Goal: Task Accomplishment & Management: Manage account settings

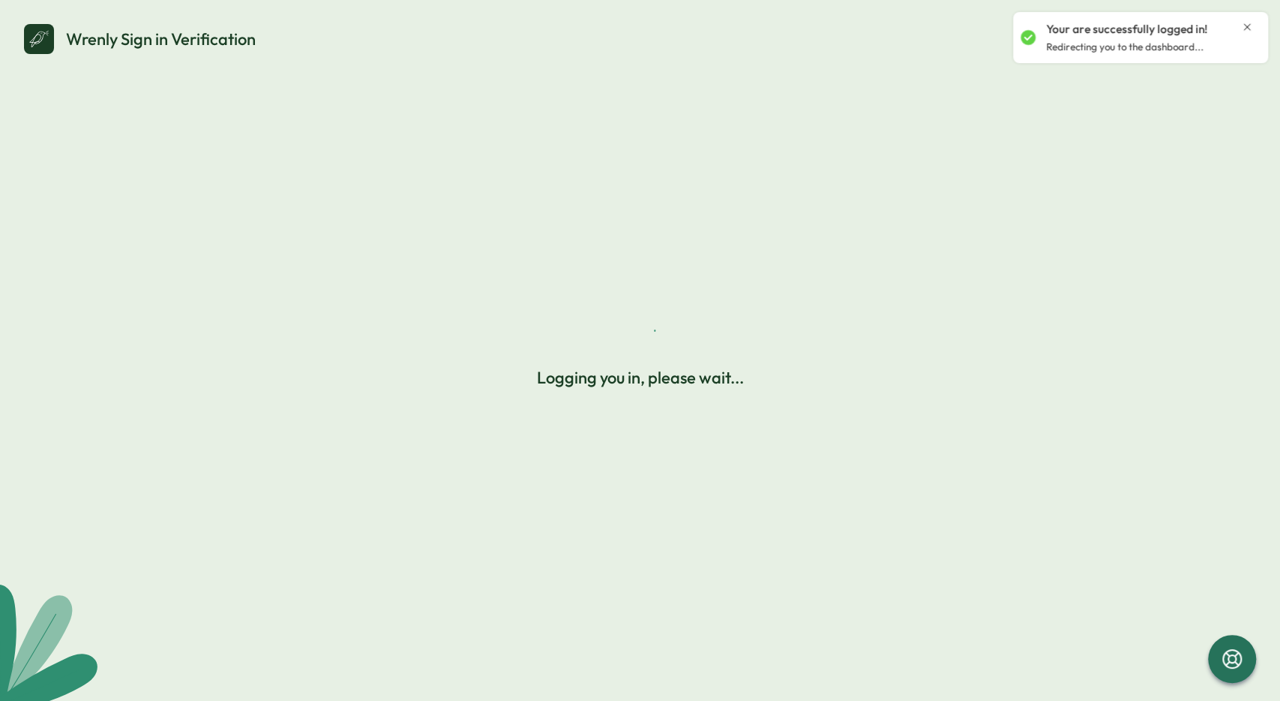
click at [1244, 26] on icon "Close notification" at bounding box center [1247, 27] width 12 height 12
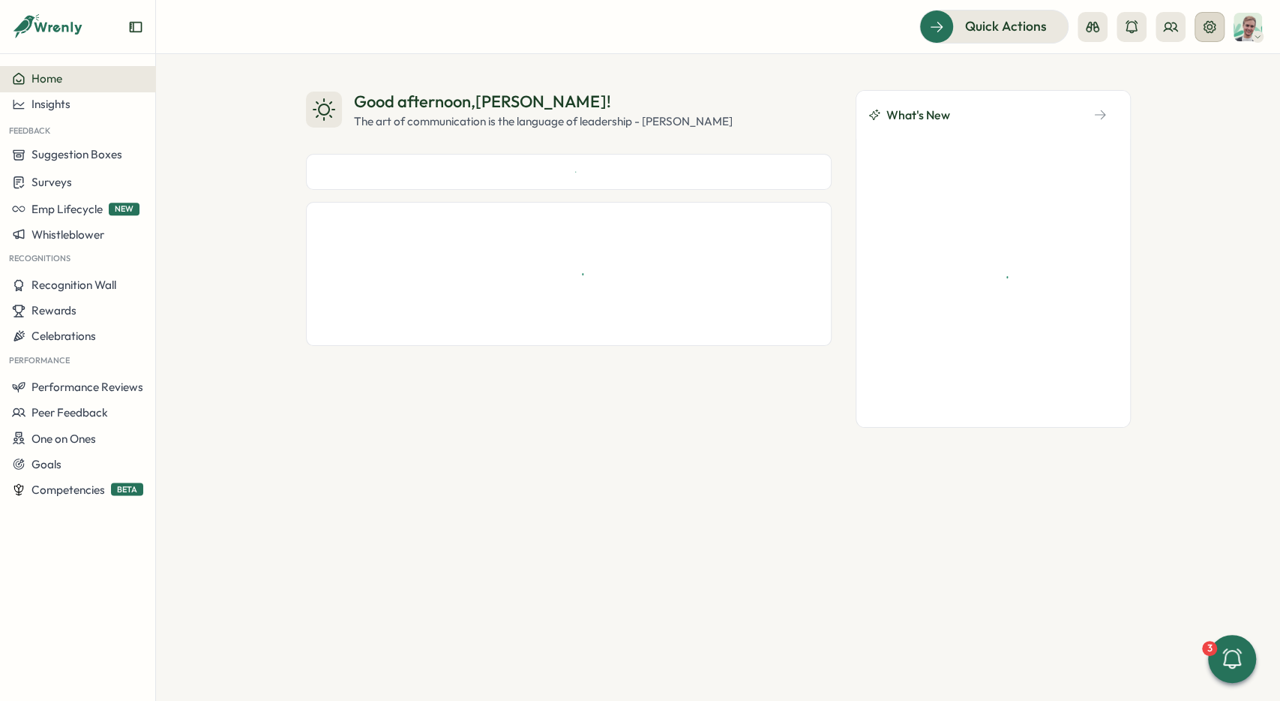
click at [1210, 38] on button at bounding box center [1210, 27] width 30 height 30
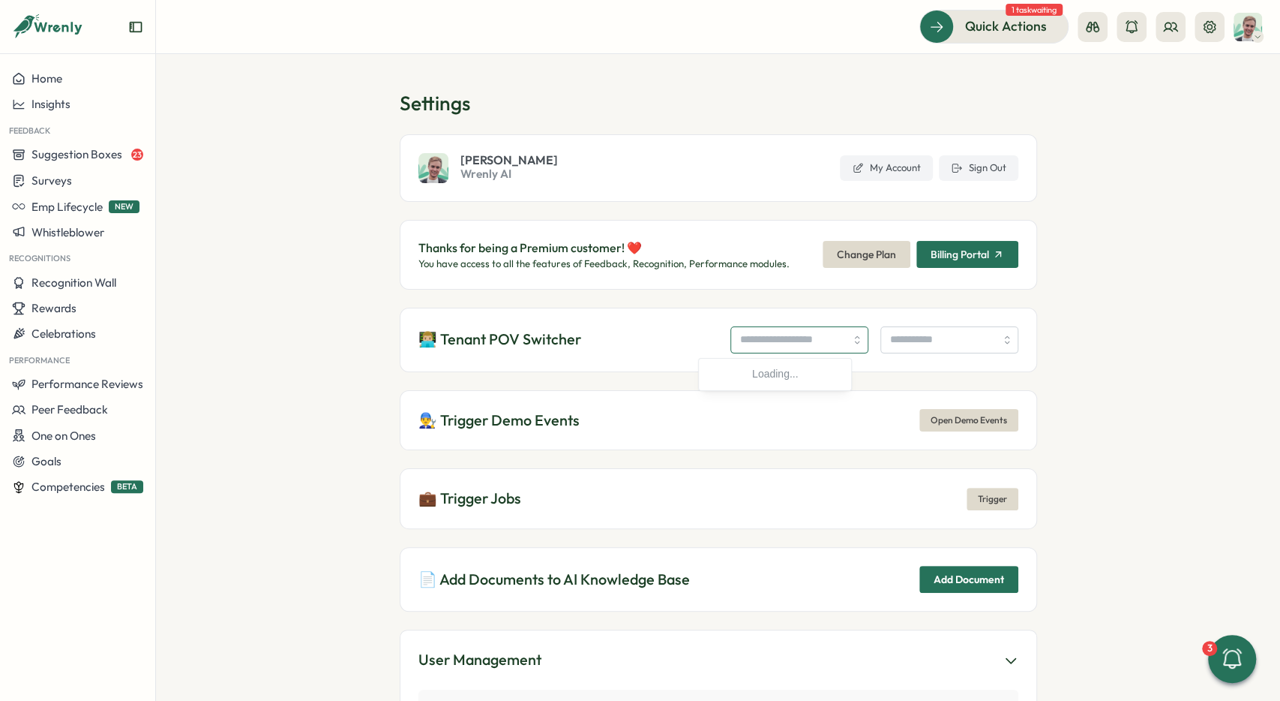
click at [815, 341] on input "search" at bounding box center [800, 339] width 138 height 27
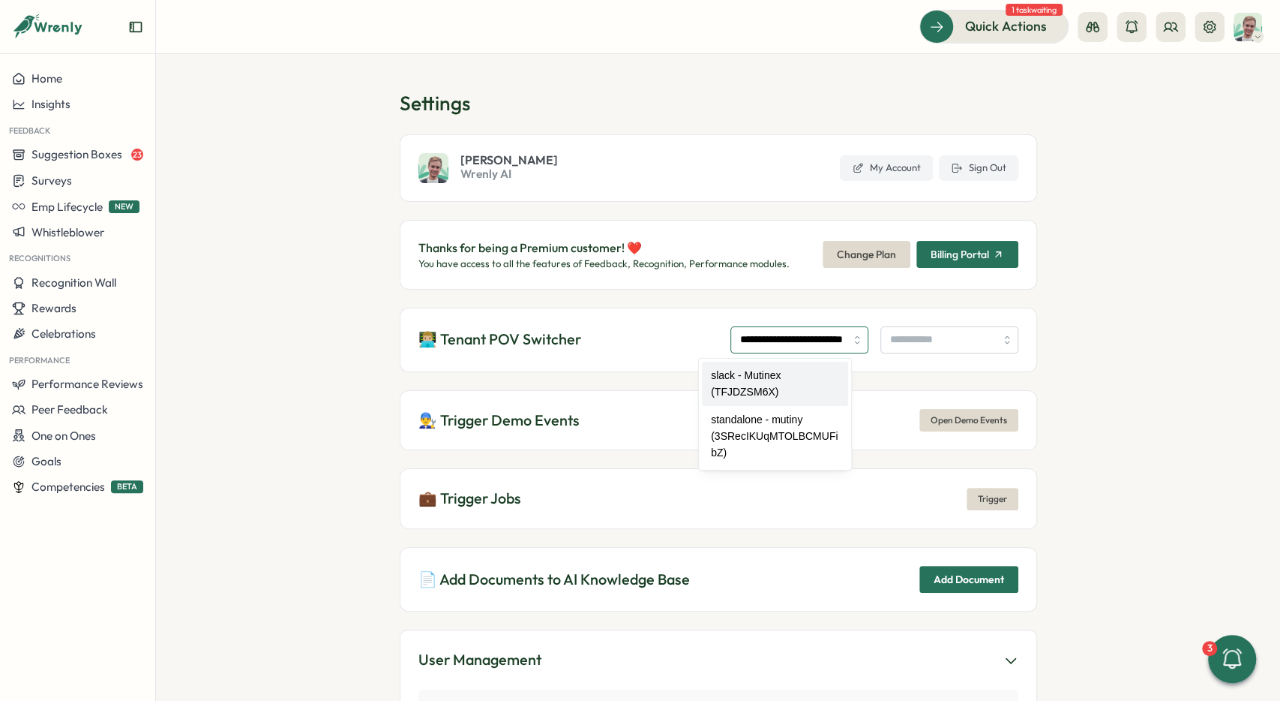
type input "**********"
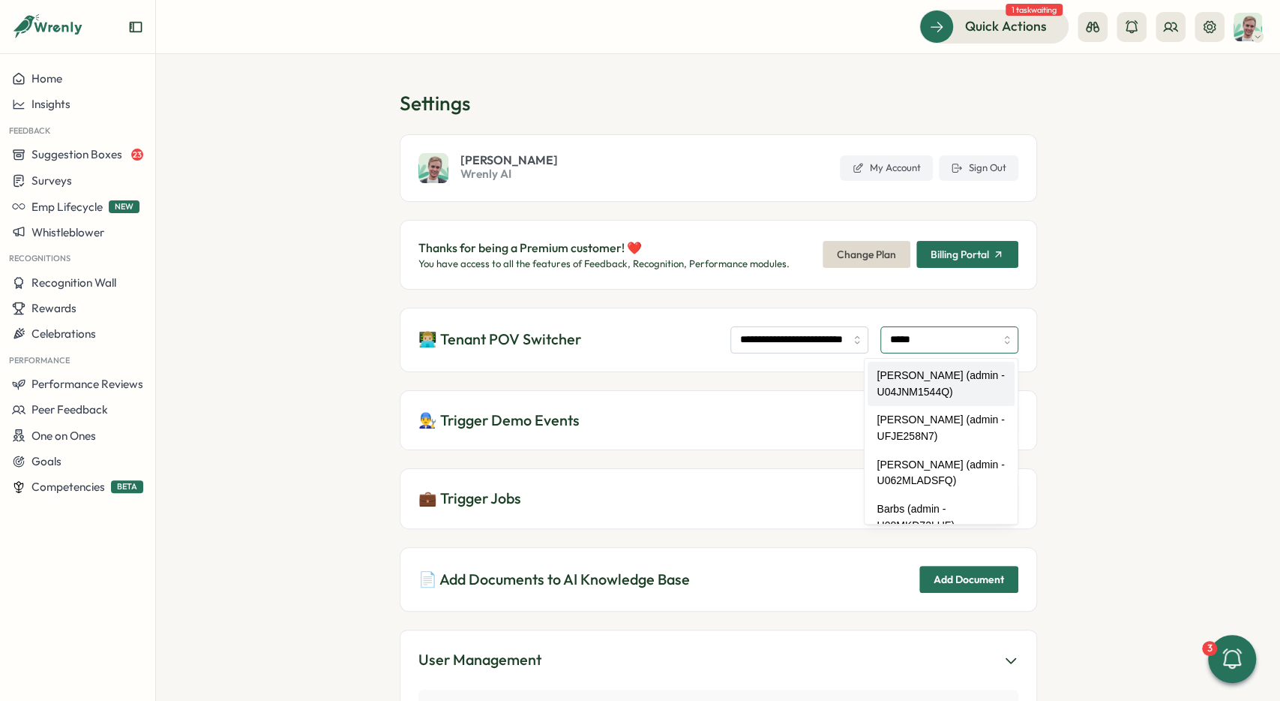
type input "**********"
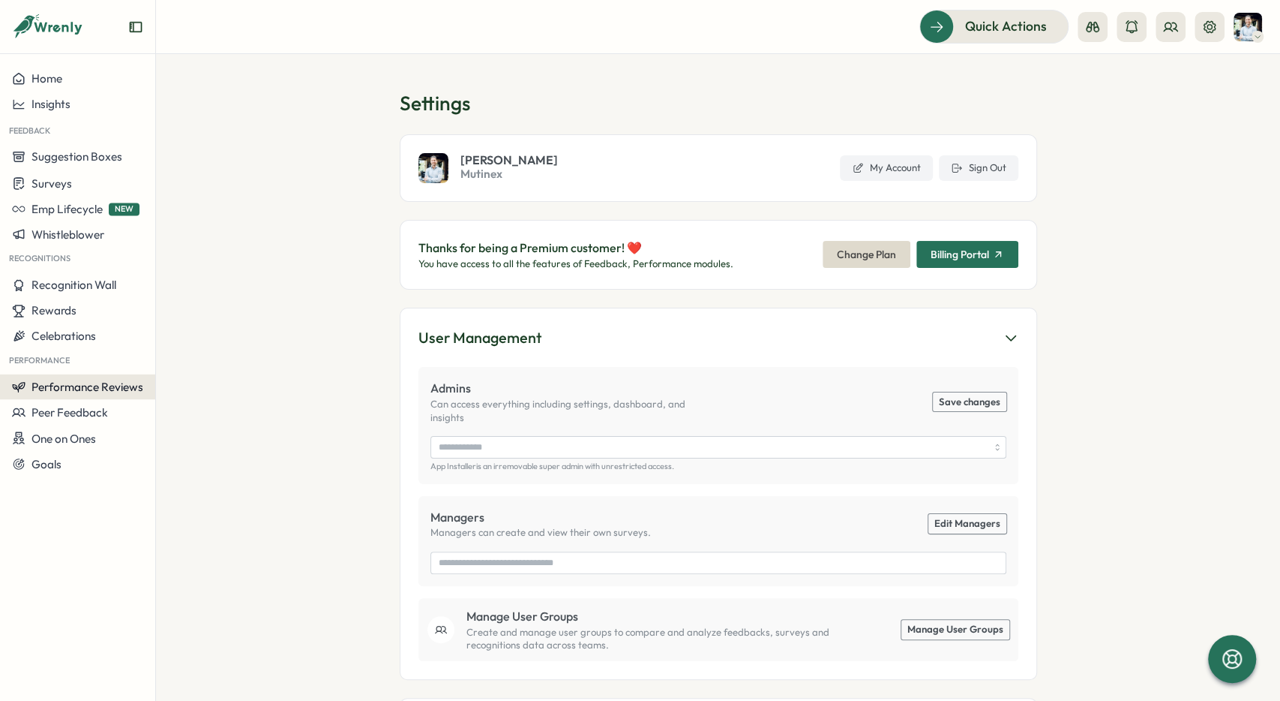
click at [91, 385] on span "Performance Reviews" at bounding box center [88, 386] width 112 height 14
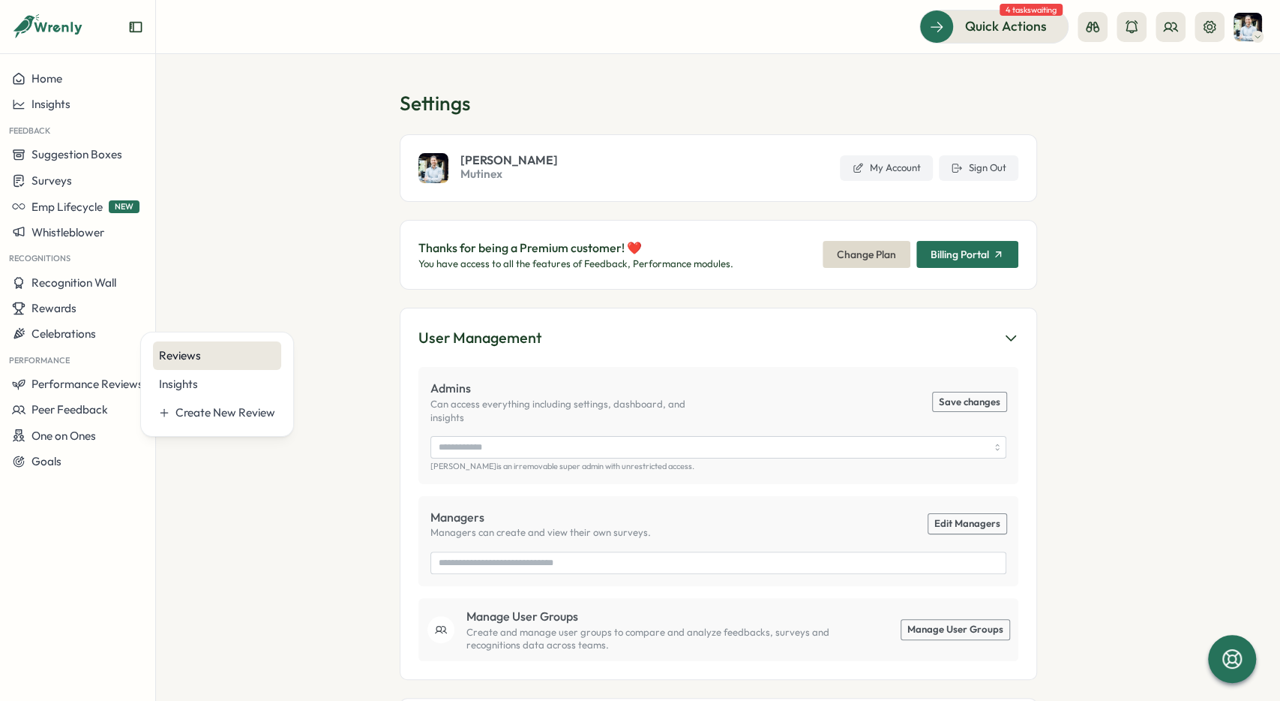
click at [161, 355] on div "Reviews" at bounding box center [217, 355] width 116 height 17
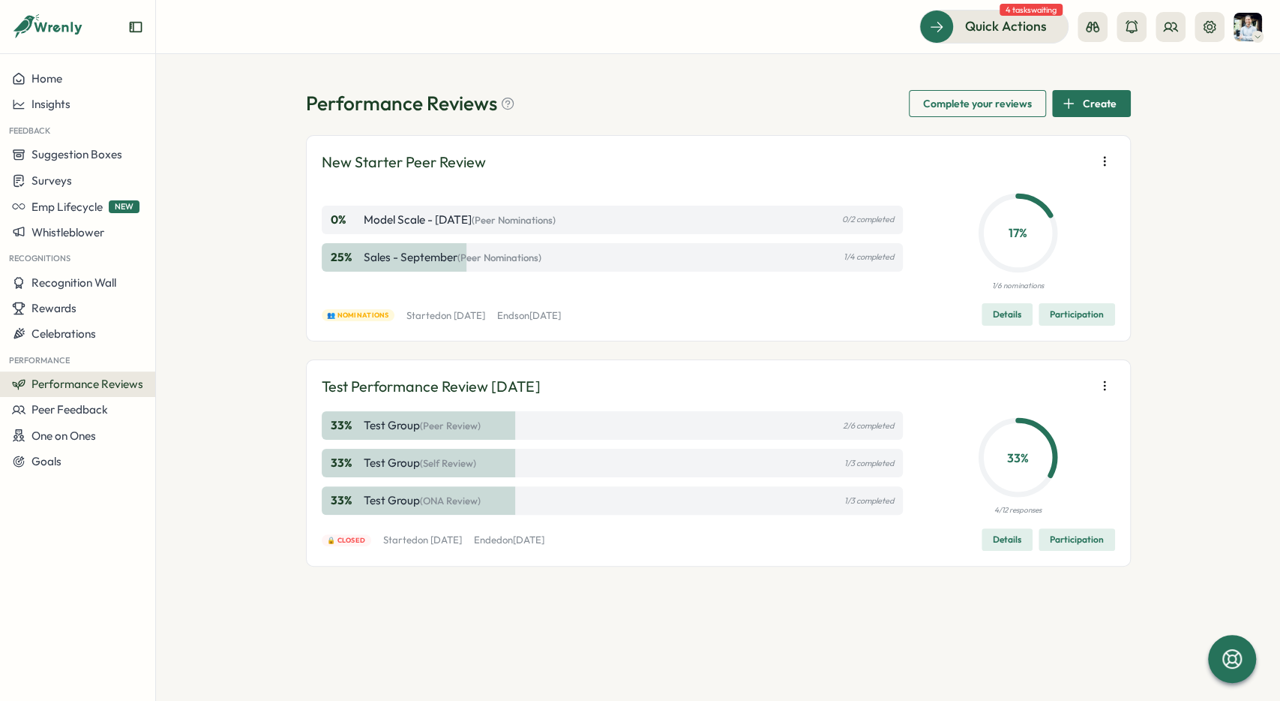
click at [1058, 316] on span "Participation" at bounding box center [1077, 314] width 54 height 21
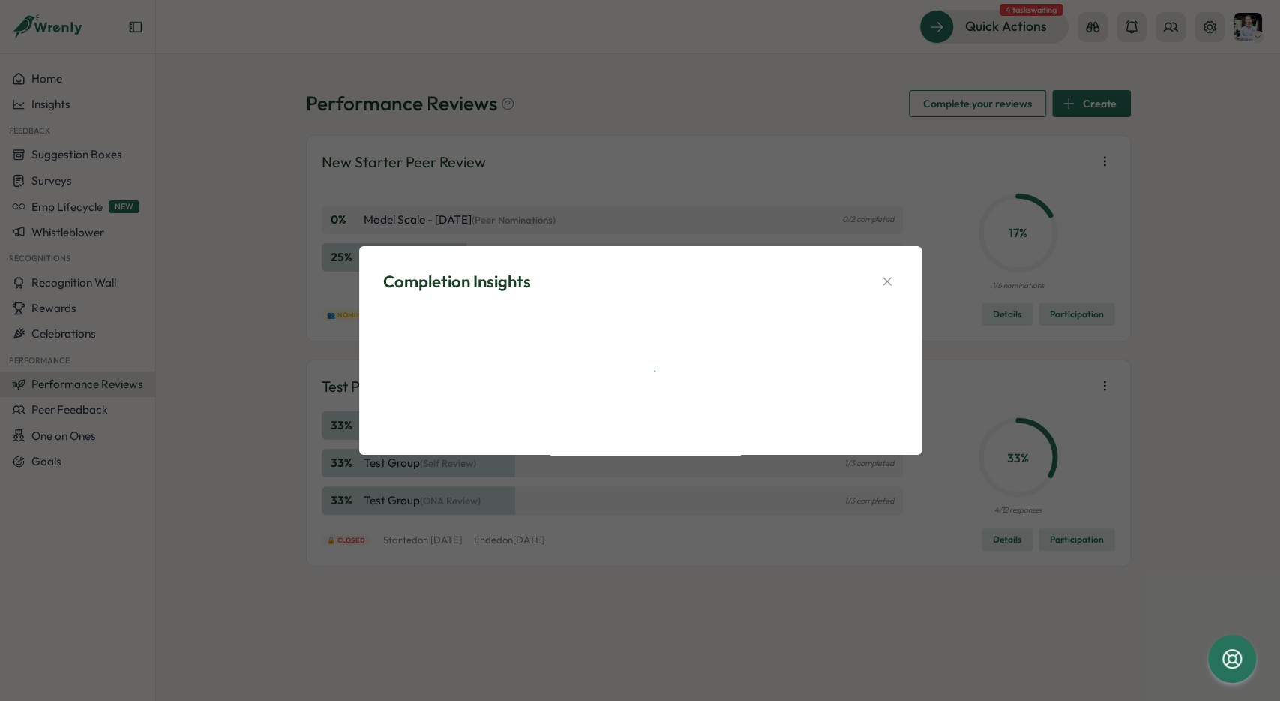
drag, startPoint x: 878, startPoint y: 280, endPoint x: 943, endPoint y: 293, distance: 66.5
click at [883, 283] on button "button" at bounding box center [887, 281] width 21 height 21
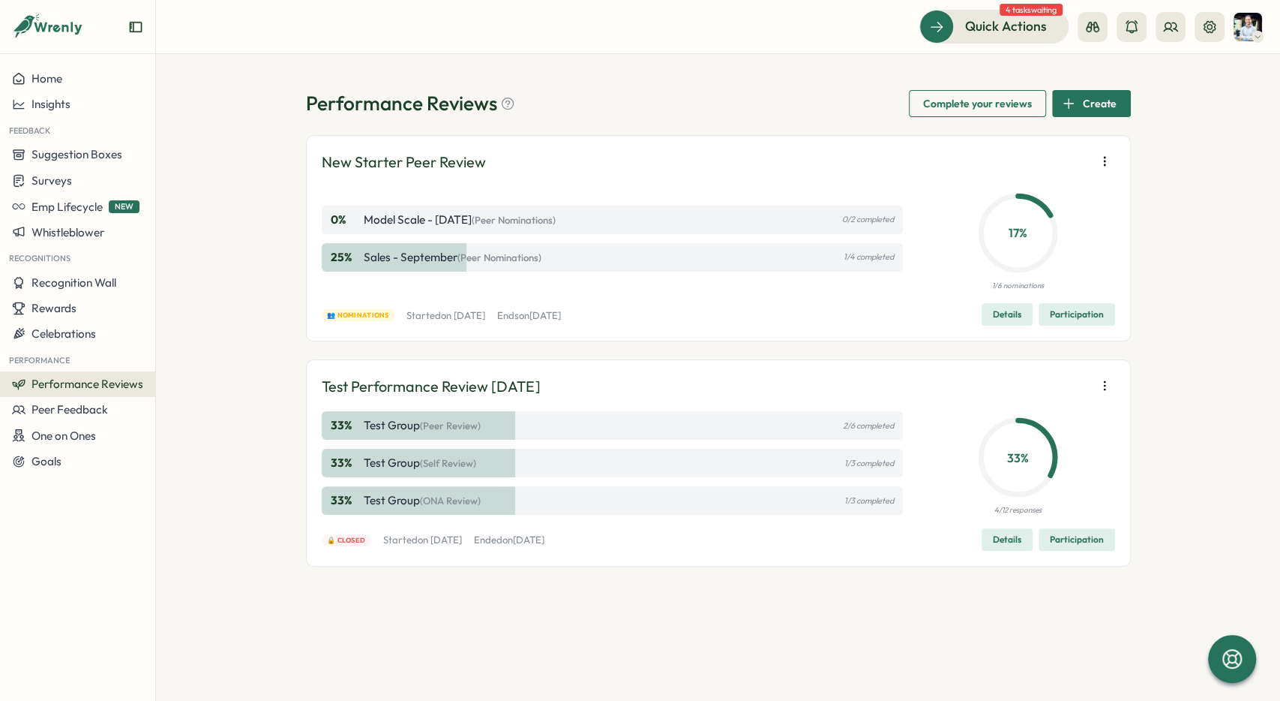
click at [1013, 314] on span "Details" at bounding box center [1007, 314] width 29 height 21
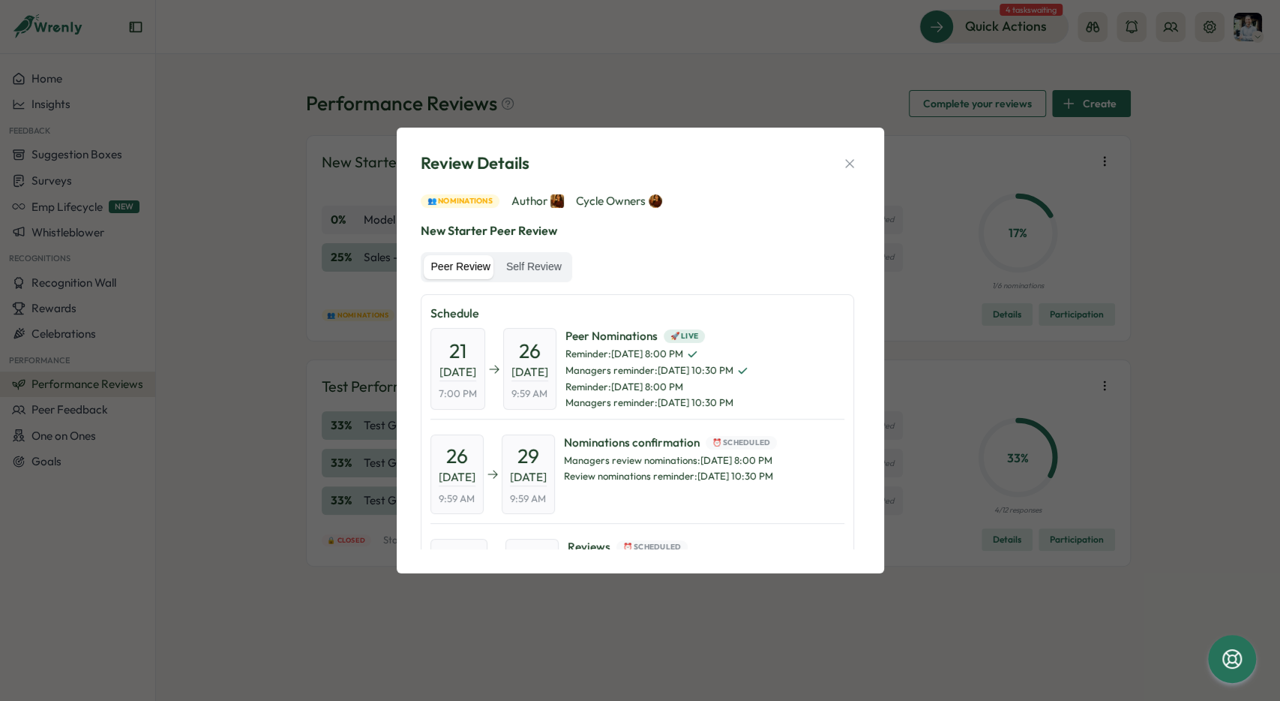
drag, startPoint x: 533, startPoint y: 344, endPoint x: 548, endPoint y: 367, distance: 27.5
click at [557, 385] on div "26 Sep, 2025 9:59 AM" at bounding box center [529, 368] width 53 height 81
click at [541, 359] on span "26" at bounding box center [530, 351] width 22 height 26
drag, startPoint x: 551, startPoint y: 360, endPoint x: 568, endPoint y: 400, distance: 43.3
click at [557, 401] on div "26 Sep, 2025 9:59 AM" at bounding box center [529, 368] width 53 height 81
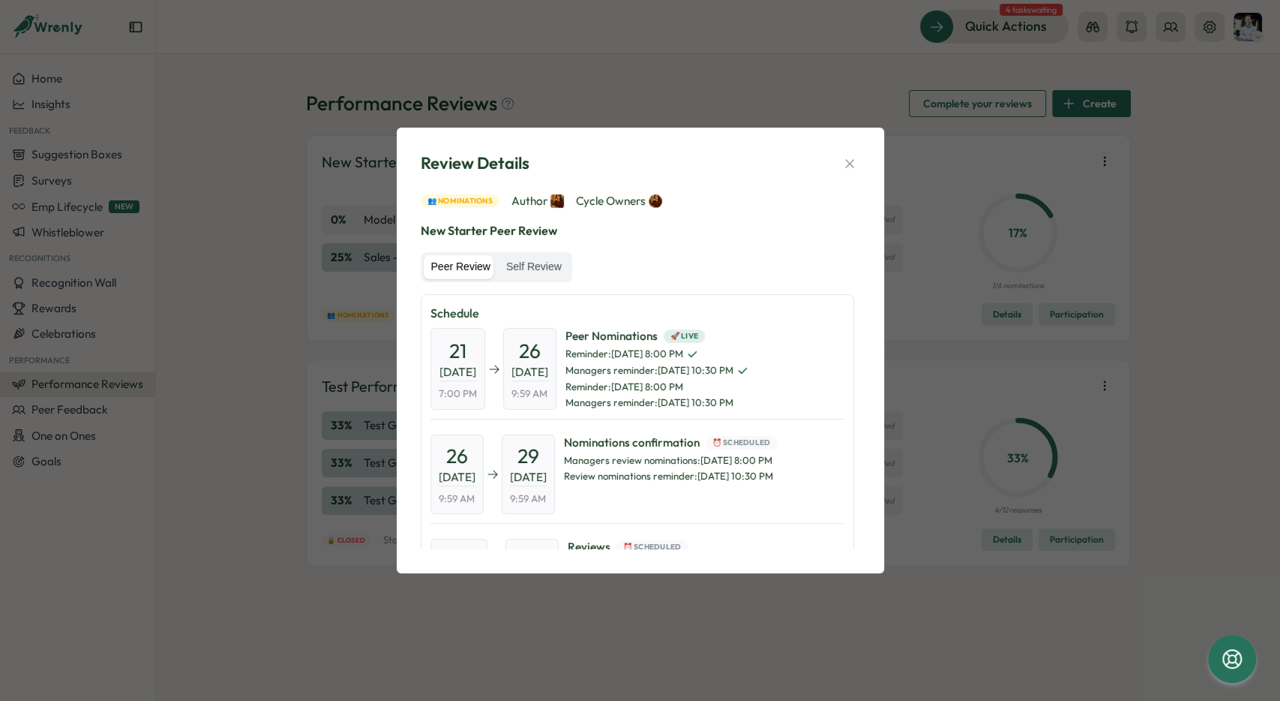
copy div "26 Sep, 202"
drag, startPoint x: 560, startPoint y: 391, endPoint x: 530, endPoint y: 341, distance: 58.9
click at [530, 341] on div "26 Sep, 2025 9:59 AM" at bounding box center [529, 368] width 53 height 81
click at [535, 347] on div "26 Sep, 2025 9:59 AM" at bounding box center [529, 368] width 53 height 81
drag, startPoint x: 541, startPoint y: 350, endPoint x: 566, endPoint y: 392, distance: 49.8
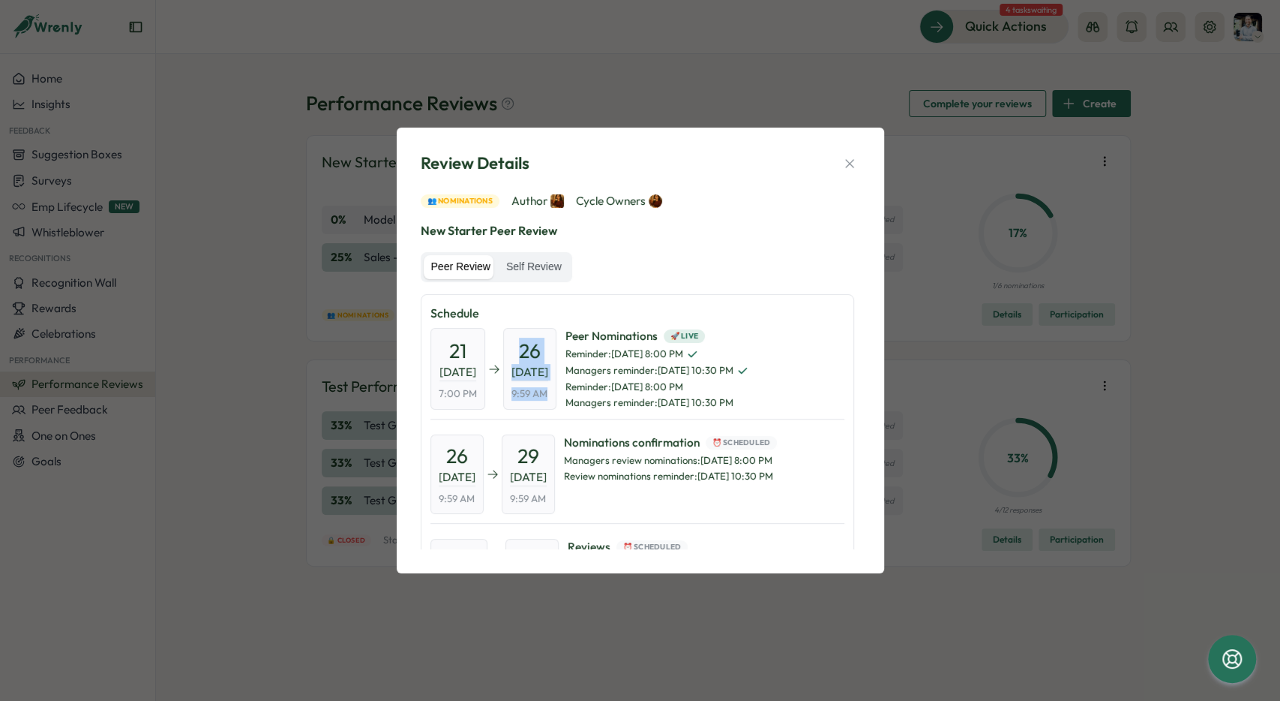
click at [557, 392] on div "26 Sep, 2025 9:59 AM" at bounding box center [529, 368] width 53 height 81
copy div "26 Sep, 2025 9:59 AM"
drag, startPoint x: 841, startPoint y: 164, endPoint x: 856, endPoint y: 151, distance: 19.7
click at [845, 162] on button "button" at bounding box center [849, 163] width 21 height 21
